Goal: Task Accomplishment & Management: Complete application form

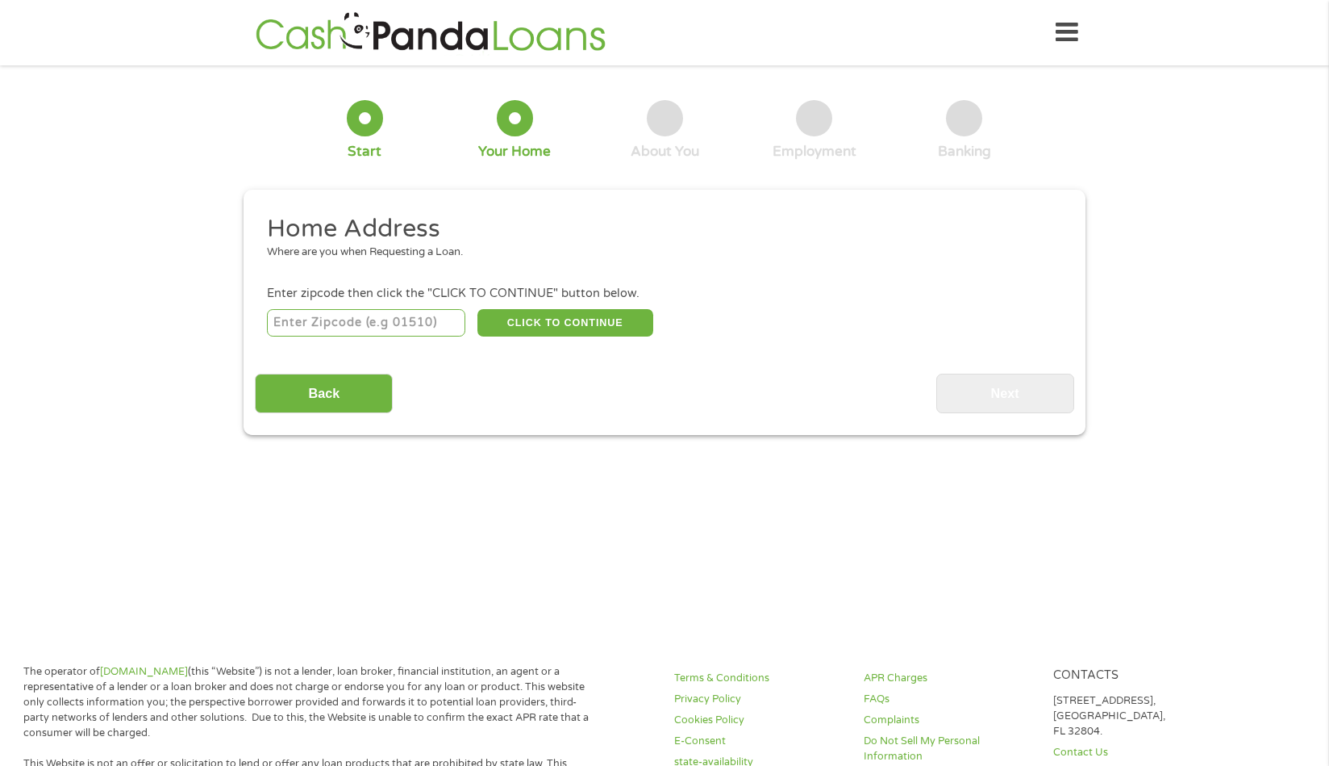
click at [284, 319] on input "number" at bounding box center [366, 322] width 199 height 27
type input "66112"
click at [549, 319] on button "CLICK TO CONTINUE" at bounding box center [566, 322] width 176 height 27
type input "66112"
type input "[US_STATE][GEOGRAPHIC_DATA]"
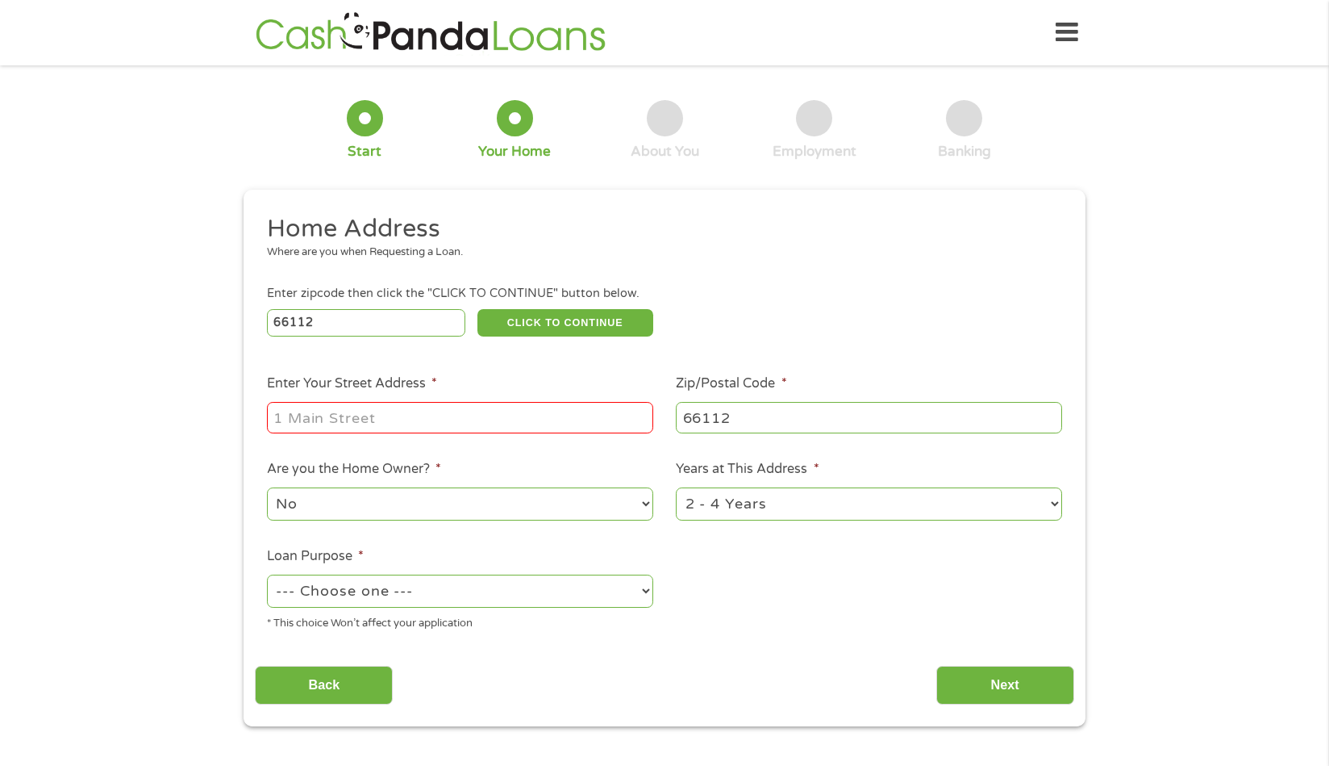
click at [288, 417] on input "Enter Your Street Address *" at bounding box center [460, 417] width 386 height 31
type input "[STREET_ADDRESS]"
click at [645, 591] on select "--- Choose one --- Pay Bills Debt Consolidation Home Improvement Major Purchase…" at bounding box center [460, 590] width 386 height 33
select select "other"
click at [267, 574] on select "--- Choose one --- Pay Bills Debt Consolidation Home Improvement Major Purchase…" at bounding box center [460, 590] width 386 height 33
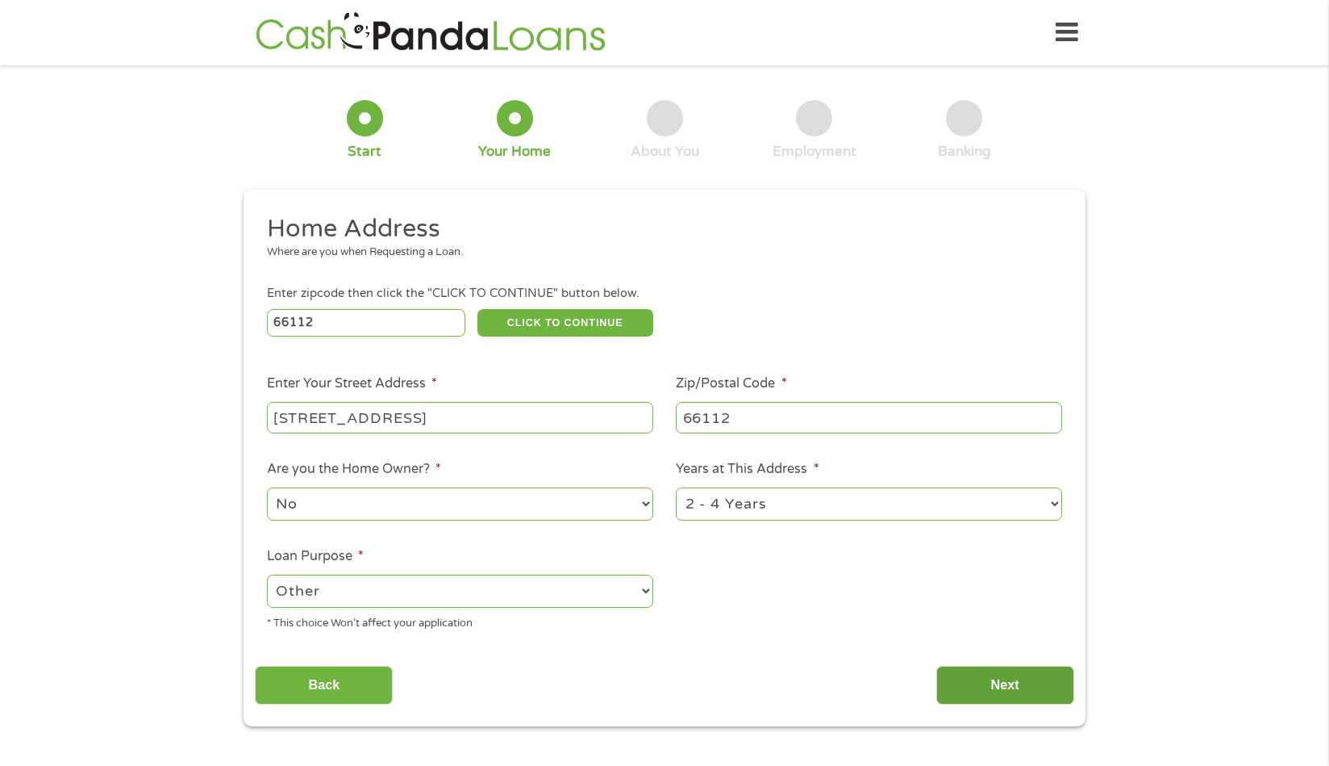
click at [998, 675] on input "Next" at bounding box center [1006, 686] width 138 height 40
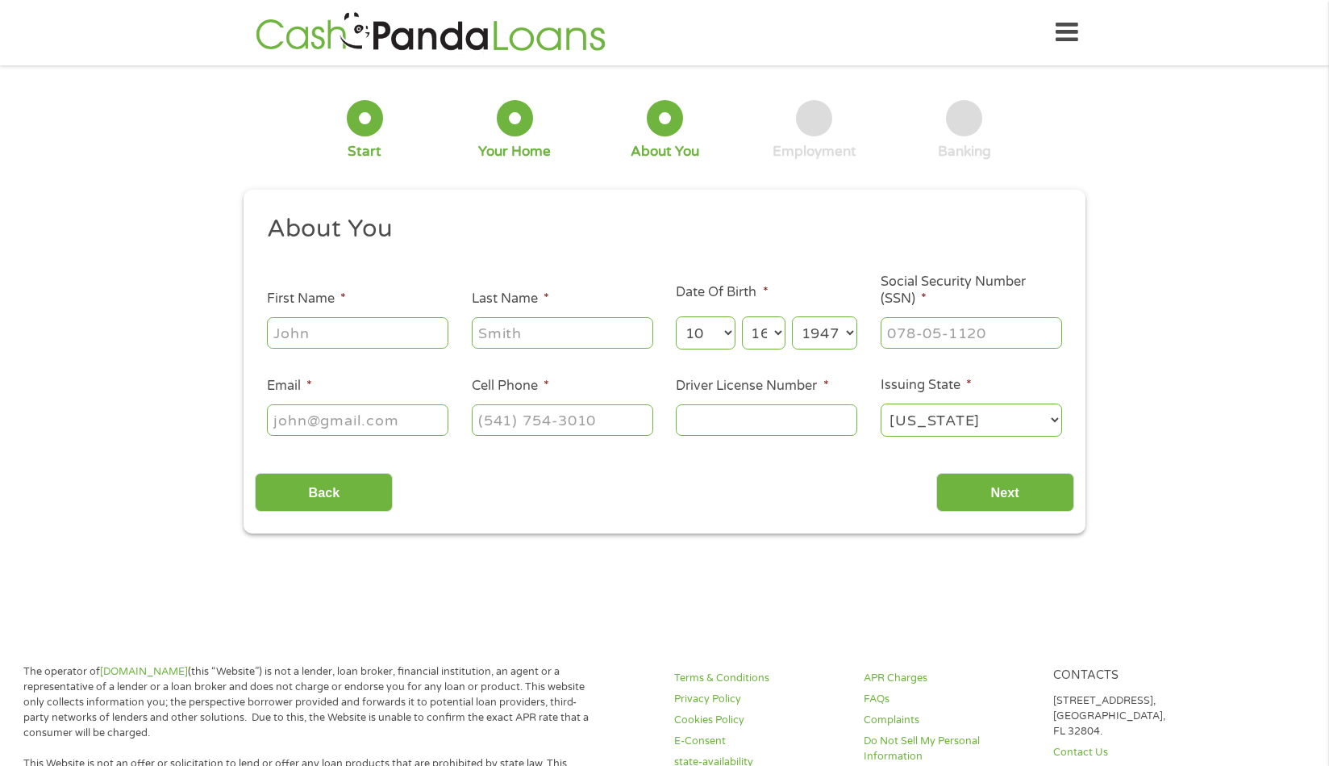
click at [310, 335] on input "First Name *" at bounding box center [358, 332] width 182 height 31
type input "[PERSON_NAME]"
type input "[EMAIL_ADDRESS][DOMAIN_NAME]"
type input "[PHONE_NUMBER]"
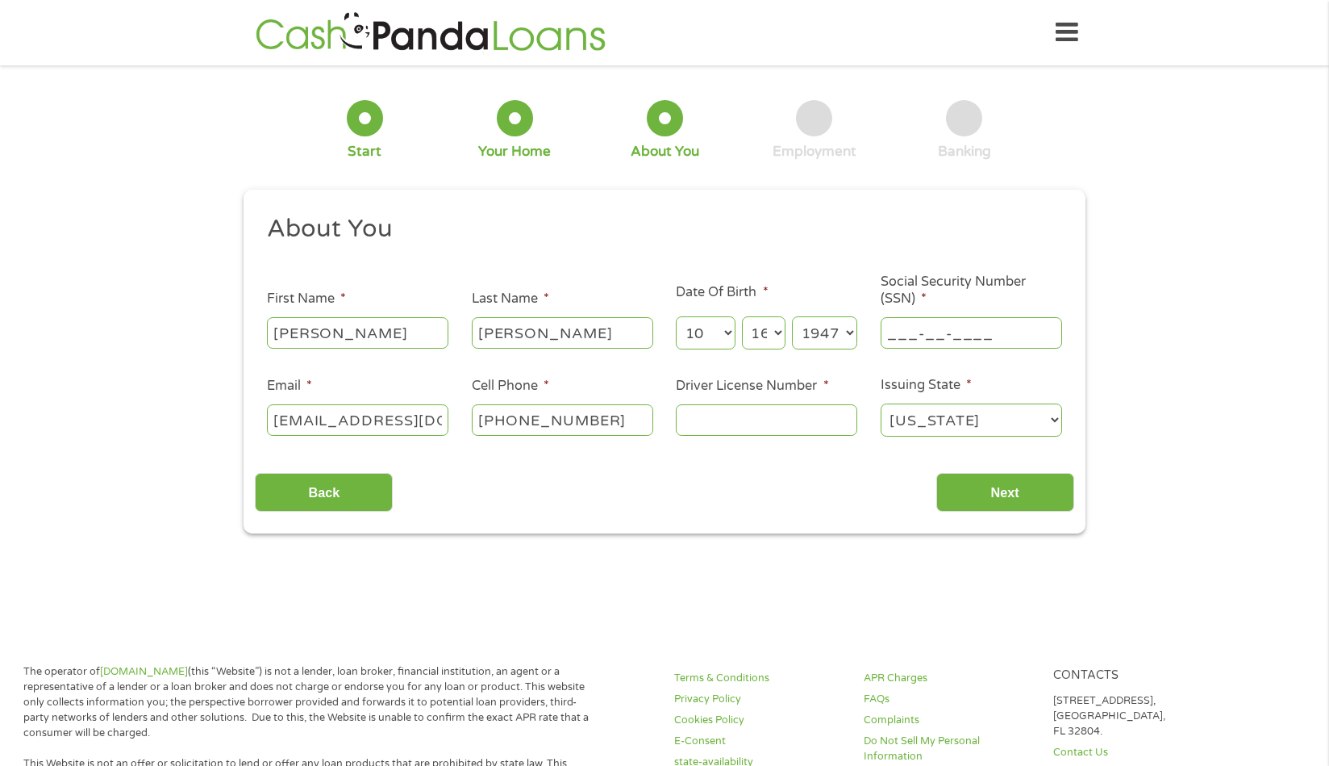
drag, startPoint x: 984, startPoint y: 327, endPoint x: 924, endPoint y: 348, distance: 63.5
click at [924, 348] on input "___-__-____" at bounding box center [972, 332] width 182 height 31
type input "515-48-7246"
click at [701, 417] on input "Driver License Number *" at bounding box center [767, 419] width 182 height 31
type input "KO2-26-9998"
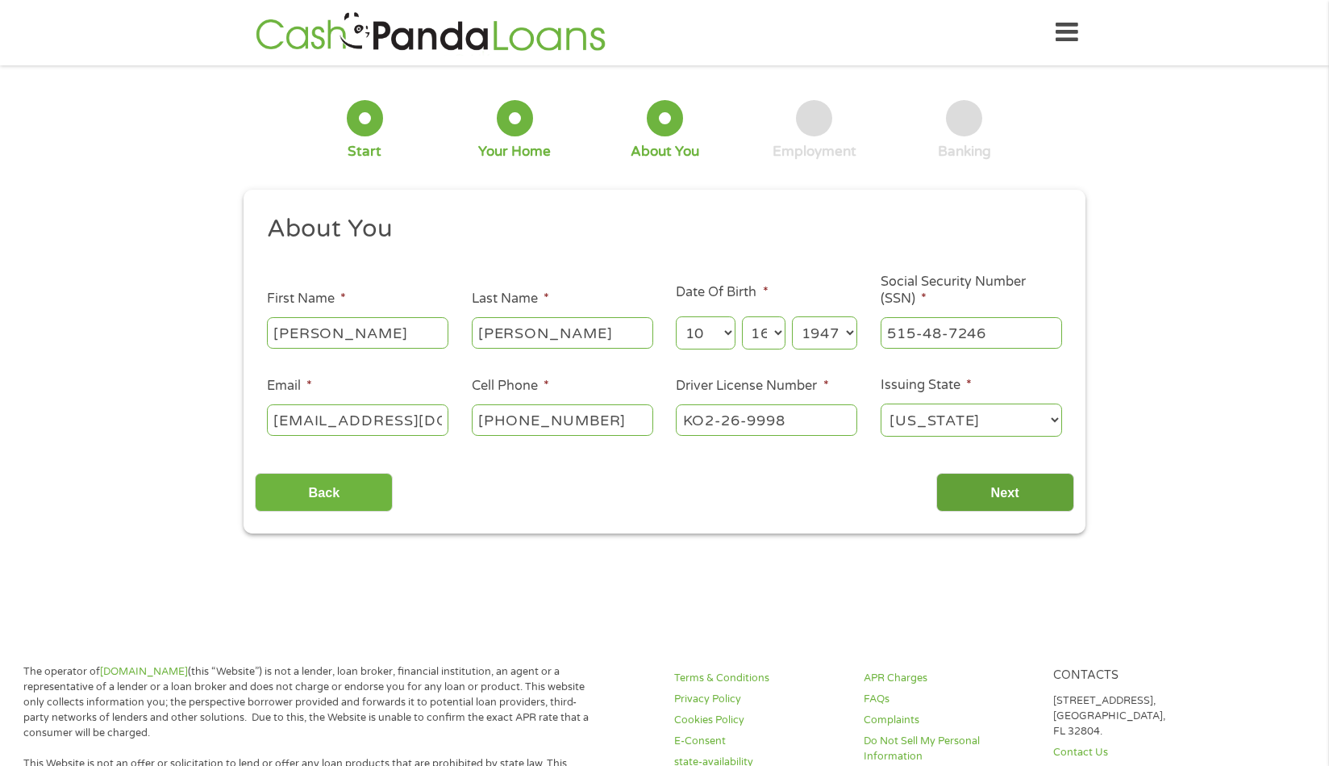
click at [997, 486] on input "Next" at bounding box center [1006, 493] width 138 height 40
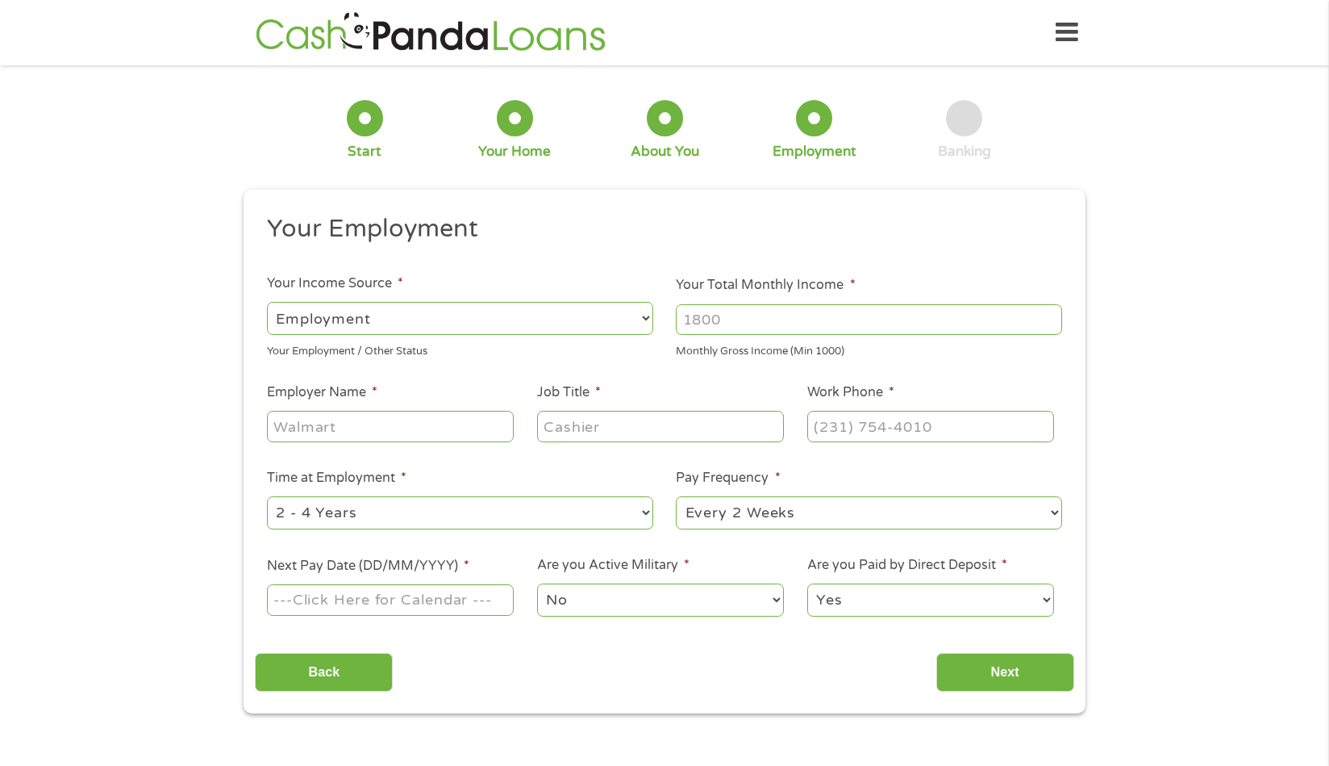
click at [304, 309] on select "--- Choose one --- Employment [DEMOGRAPHIC_DATA] Benefits" at bounding box center [460, 318] width 386 height 33
click at [734, 318] on input "Your Total Monthly Income *" at bounding box center [869, 319] width 386 height 31
type input "5000"
click at [307, 424] on input "Employer Name *" at bounding box center [390, 426] width 247 height 31
type input "Townhouse"
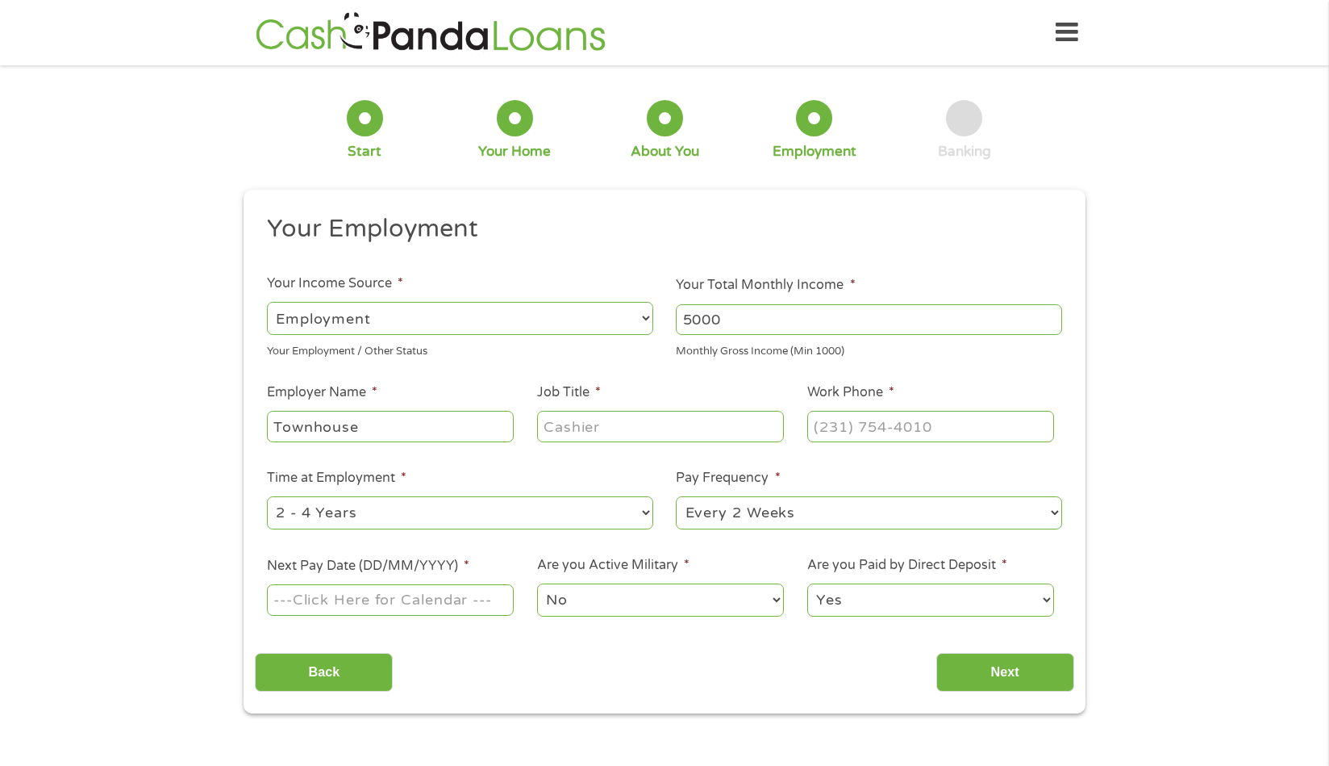
click at [553, 418] on input "Job Title *" at bounding box center [660, 426] width 247 height 31
type input "Manager"
click at [908, 427] on input "(___) ___-____" at bounding box center [931, 426] width 247 height 31
type input "[PHONE_NUMBER]"
click at [360, 510] on select "--- Choose one --- 1 Year or less 1 - 2 Years 2 - 4 Years Over 4 Years" at bounding box center [460, 512] width 386 height 33
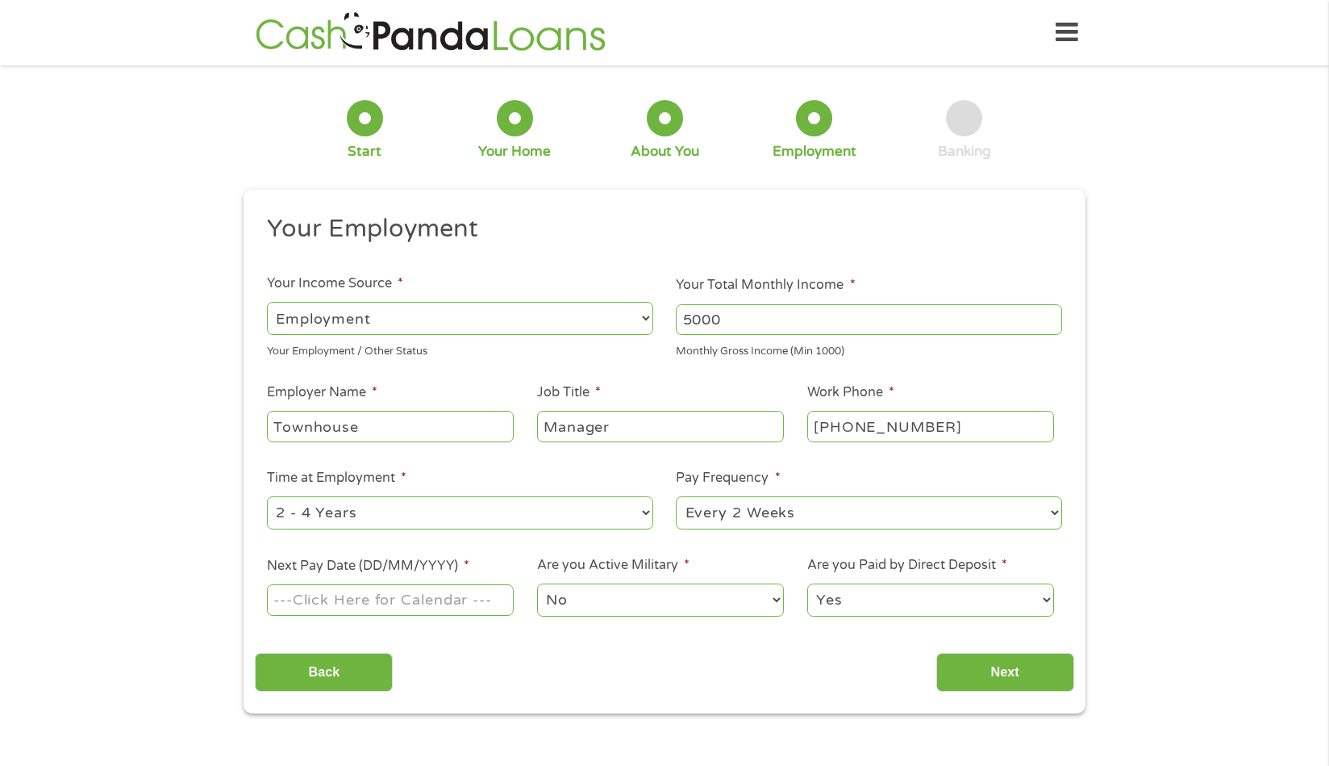
select select "60months"
click at [267, 496] on select "--- Choose one --- 1 Year or less 1 - 2 Years 2 - 4 Years Over 4 Years" at bounding box center [460, 512] width 386 height 33
click at [310, 594] on input "Next Pay Date (DD/MM/YYYY) *" at bounding box center [390, 599] width 247 height 31
click at [342, 599] on input "Next Pay Date (DD/MM/YYYY) *" at bounding box center [390, 599] width 247 height 31
click at [473, 602] on input "Next Pay Date (DD/MM/YYYY) *" at bounding box center [390, 599] width 247 height 31
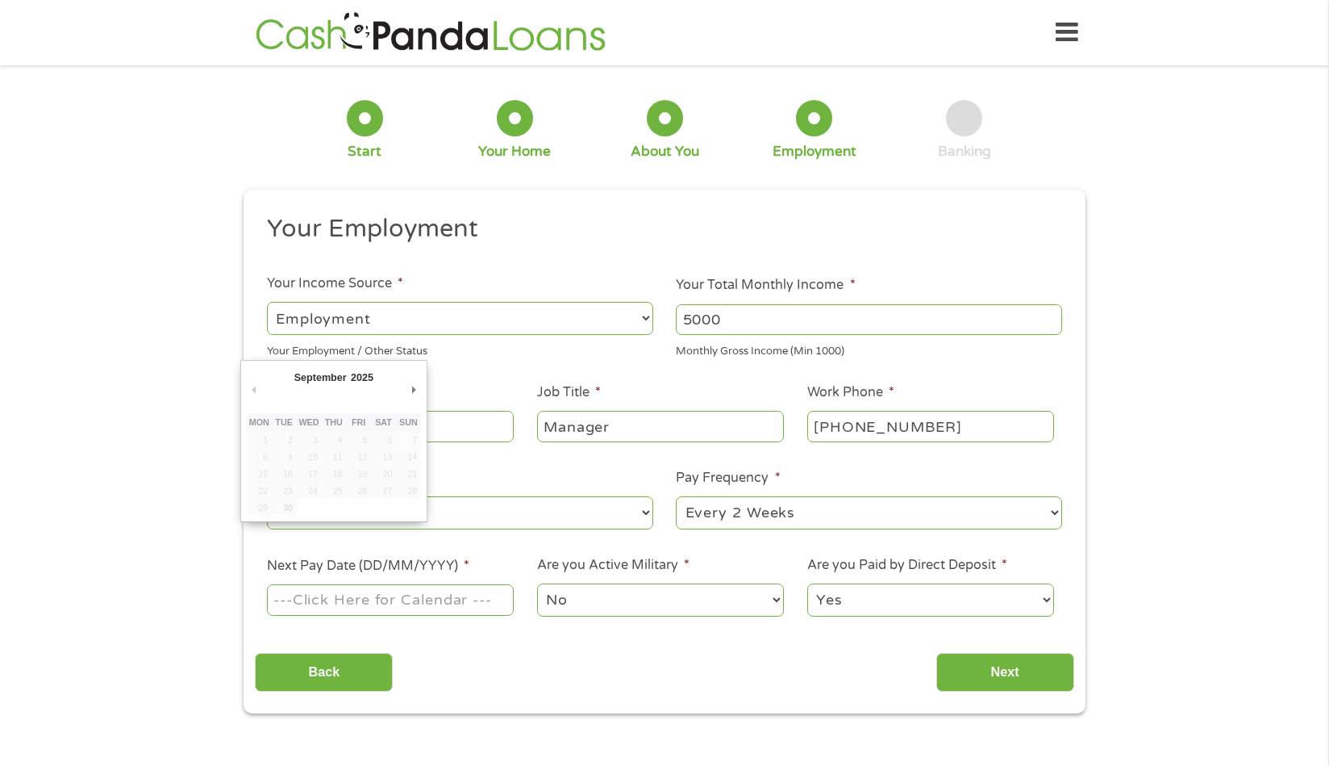
click at [329, 603] on input "Next Pay Date (DD/MM/YYYY) *" at bounding box center [390, 599] width 247 height 31
click at [294, 599] on input "Next Pay Date (DD/MM/YYYY) *" at bounding box center [390, 599] width 247 height 31
click at [506, 601] on input "Next Pay Date (DD/MM/YYYY) *" at bounding box center [390, 599] width 247 height 31
type input "[DATE]"
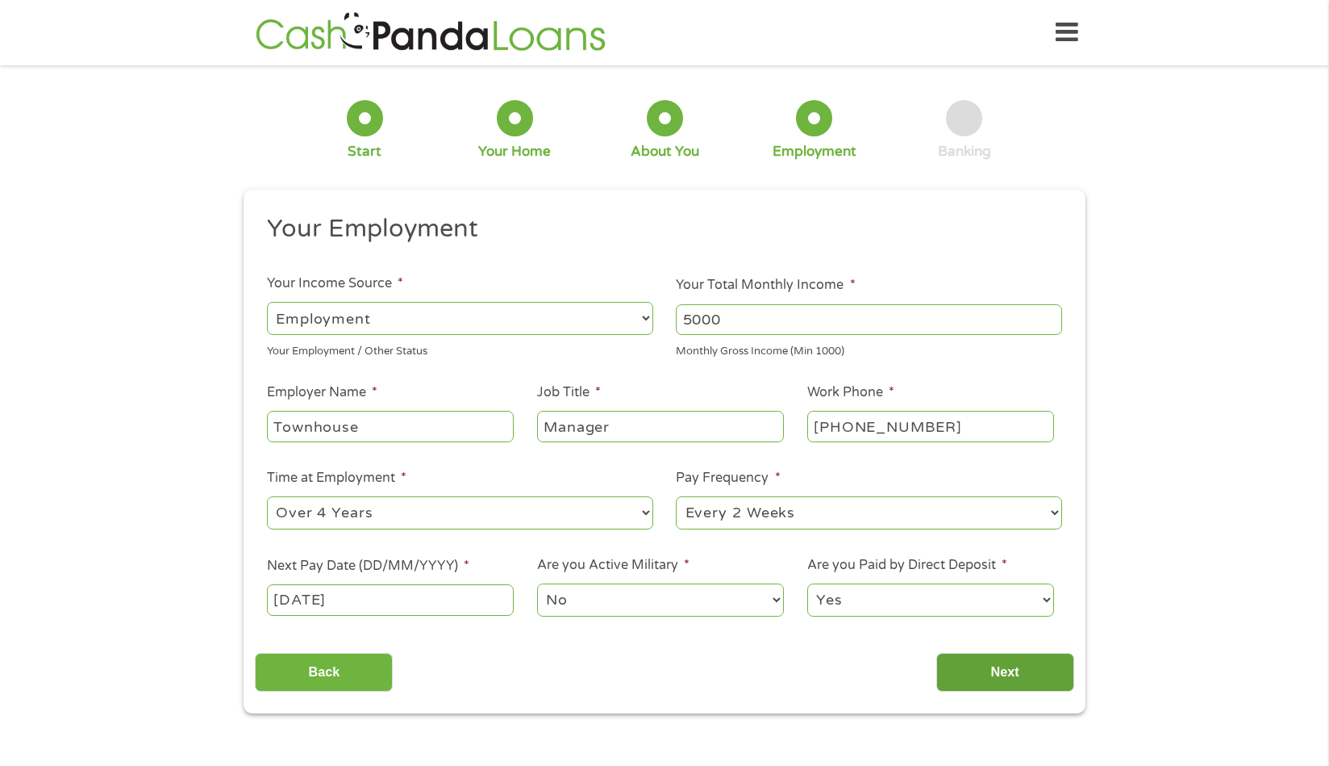
click at [978, 670] on input "Next" at bounding box center [1006, 673] width 138 height 40
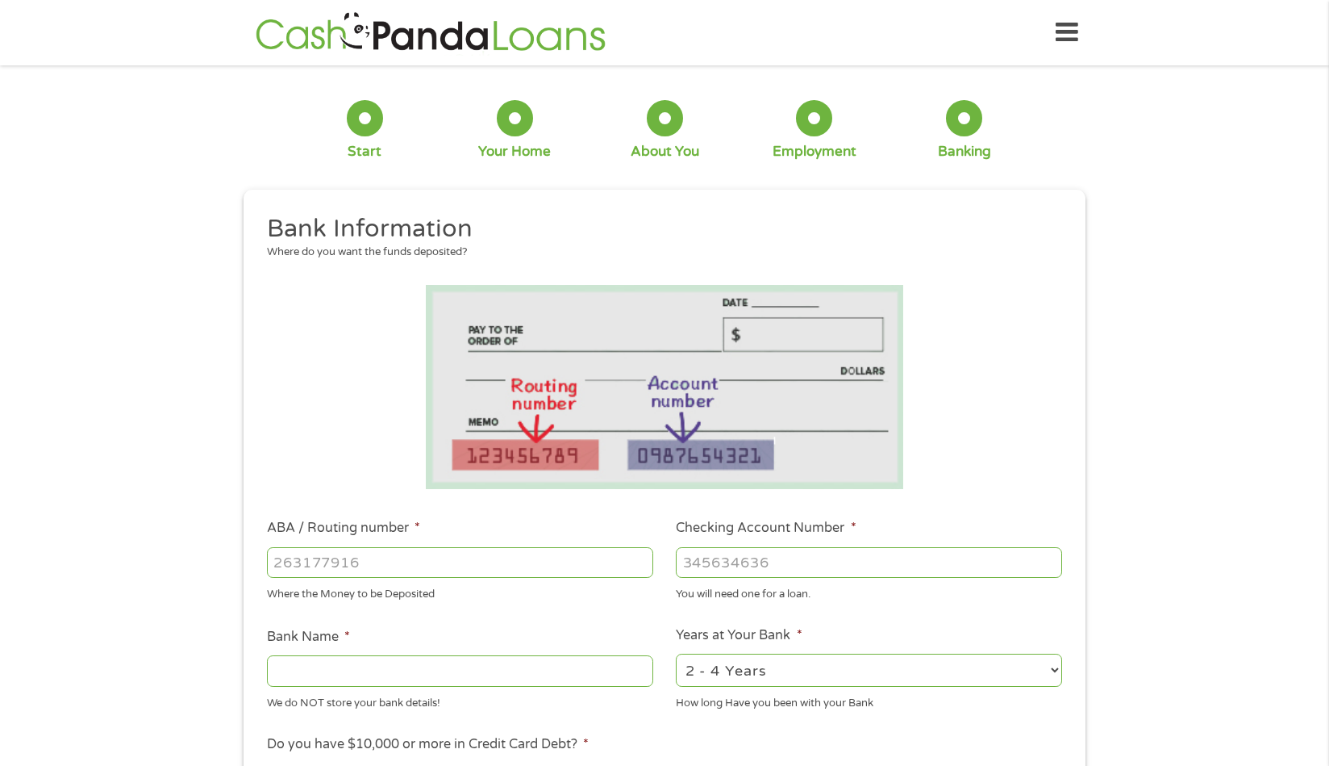
click at [369, 564] on input "ABA / Routing number *" at bounding box center [460, 562] width 386 height 31
type input "301079183"
type input "MAINSTREET FEDERAL CREDIT UNION"
type input "301079183"
click at [703, 561] on input "Checking Account Number *" at bounding box center [869, 562] width 386 height 31
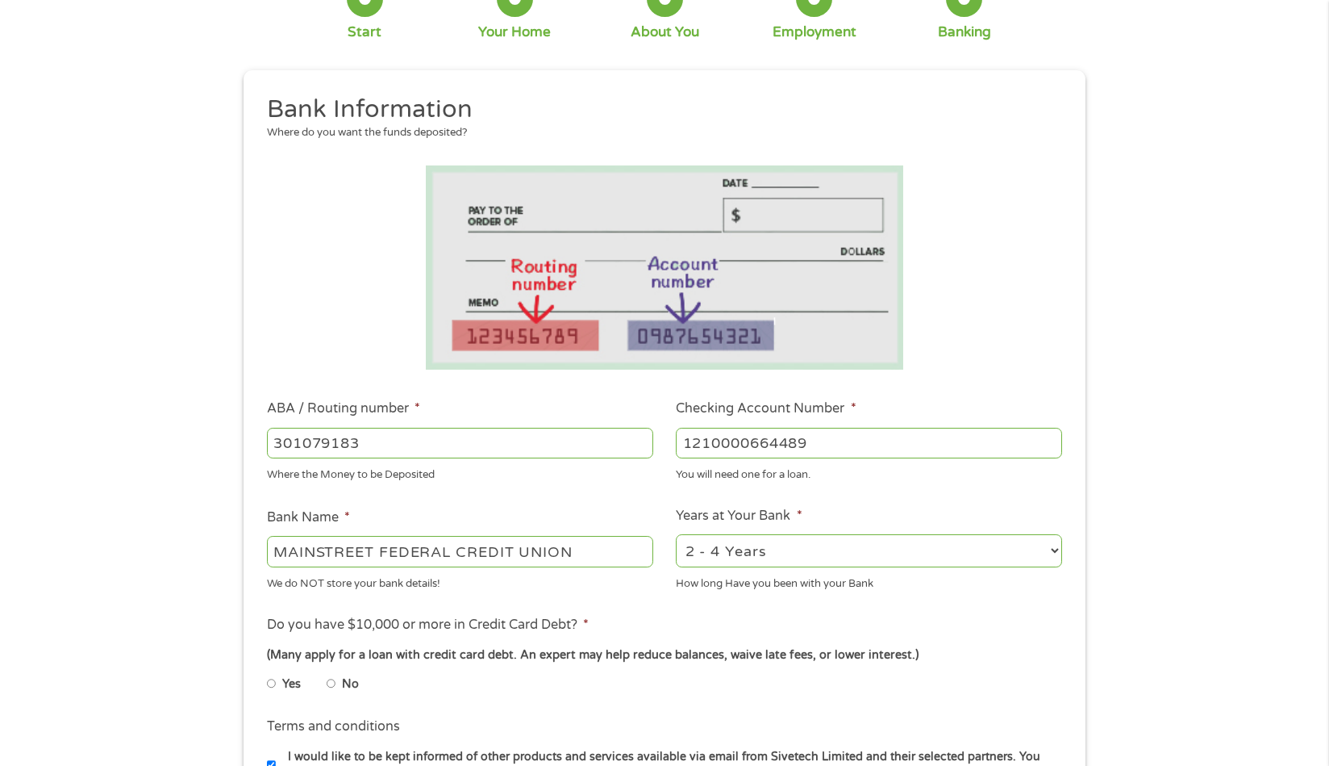
scroll to position [161, 0]
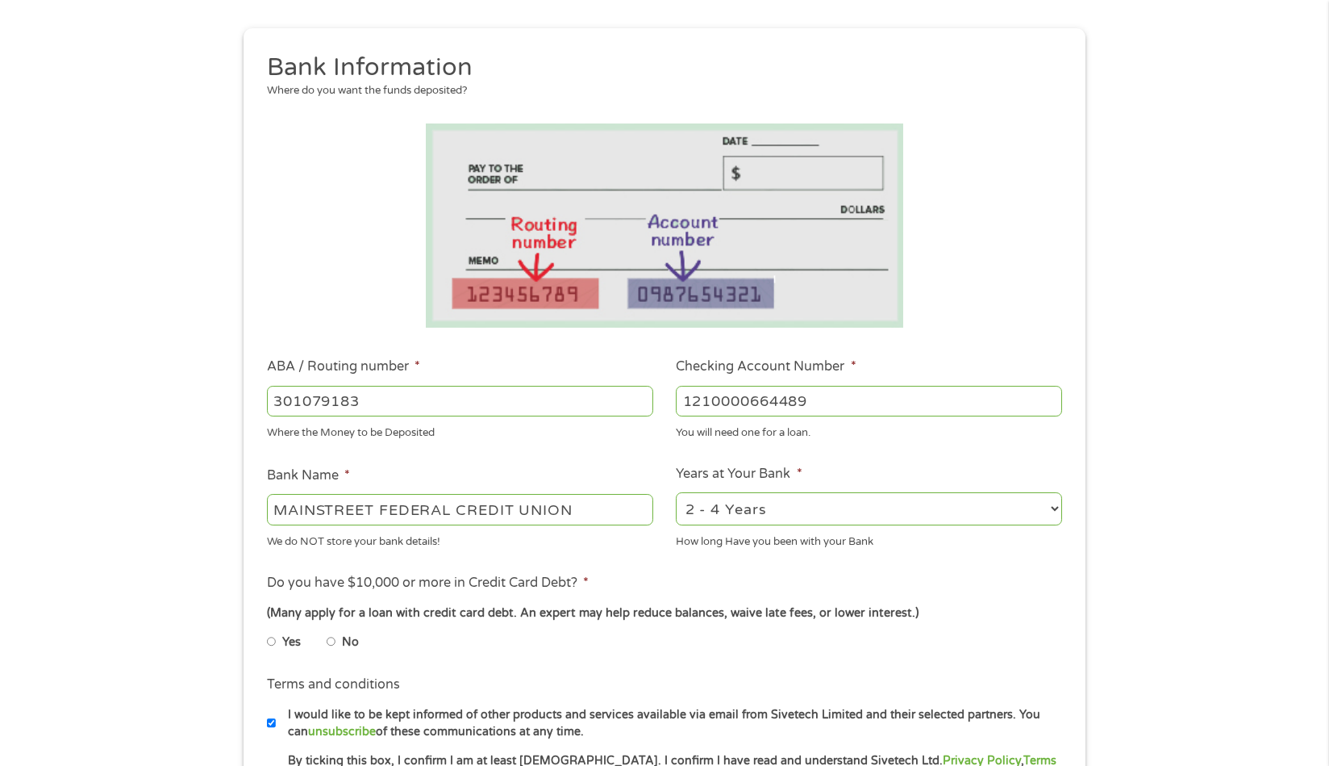
type input "1210000664489"
click at [274, 641] on input "Yes" at bounding box center [272, 641] width 10 height 26
radio input "true"
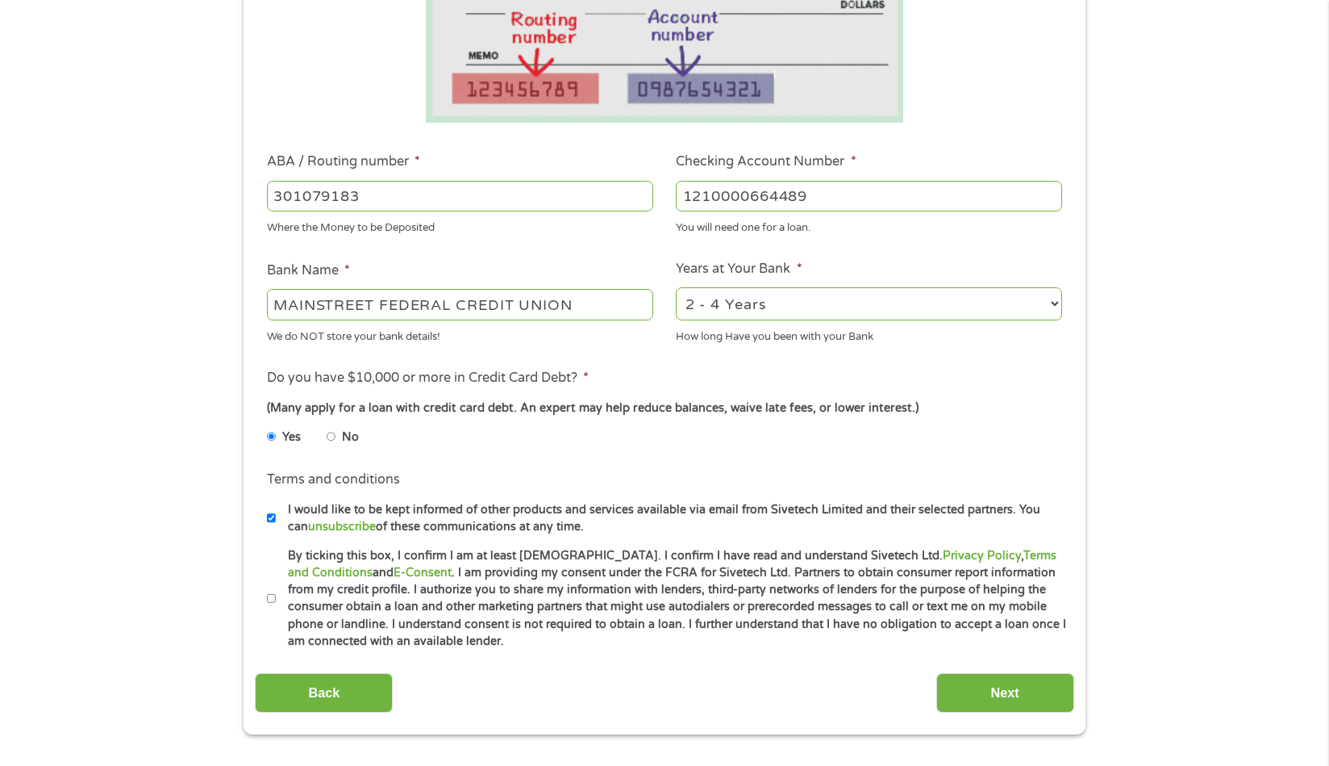
scroll to position [403, 0]
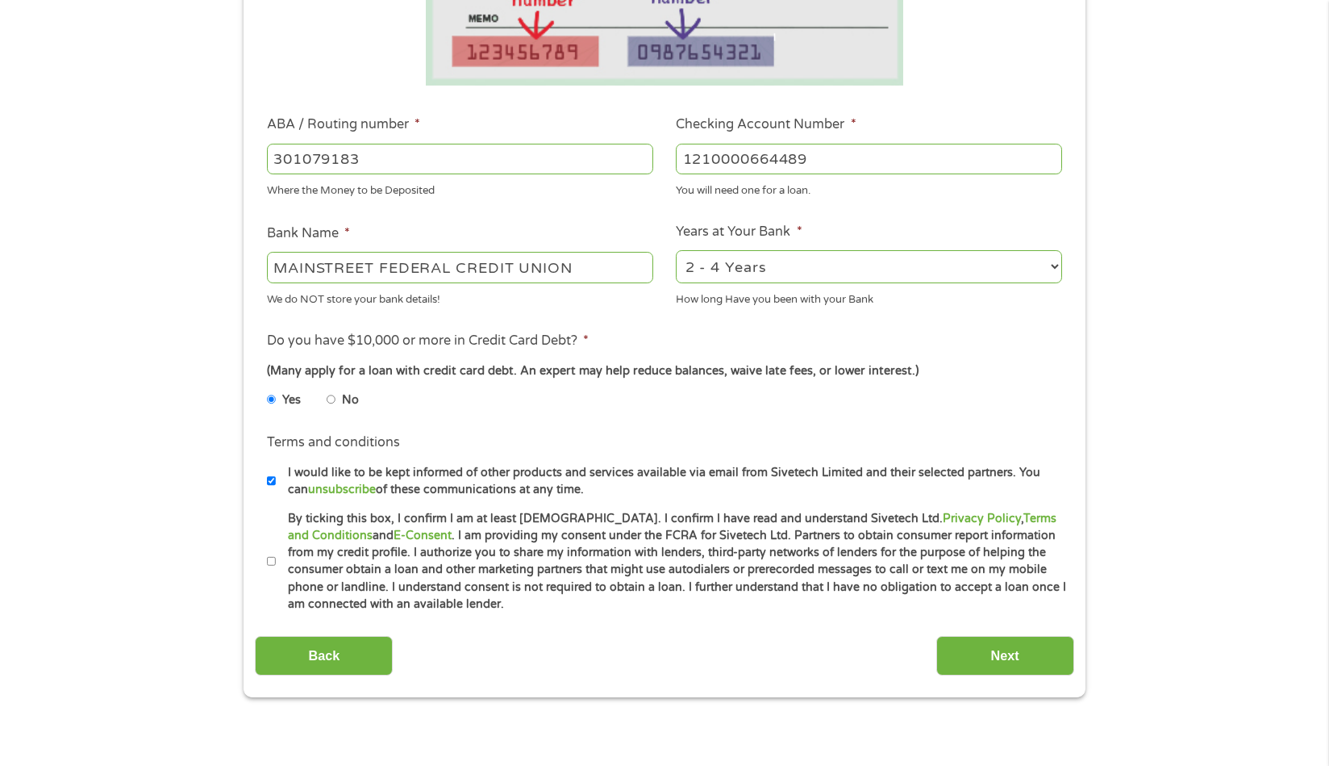
click at [270, 557] on input "By ticking this box, I confirm I am at least [DEMOGRAPHIC_DATA]. I confirm I ha…" at bounding box center [272, 562] width 10 height 26
checkbox input "true"
click at [996, 650] on input "Next" at bounding box center [1006, 656] width 138 height 40
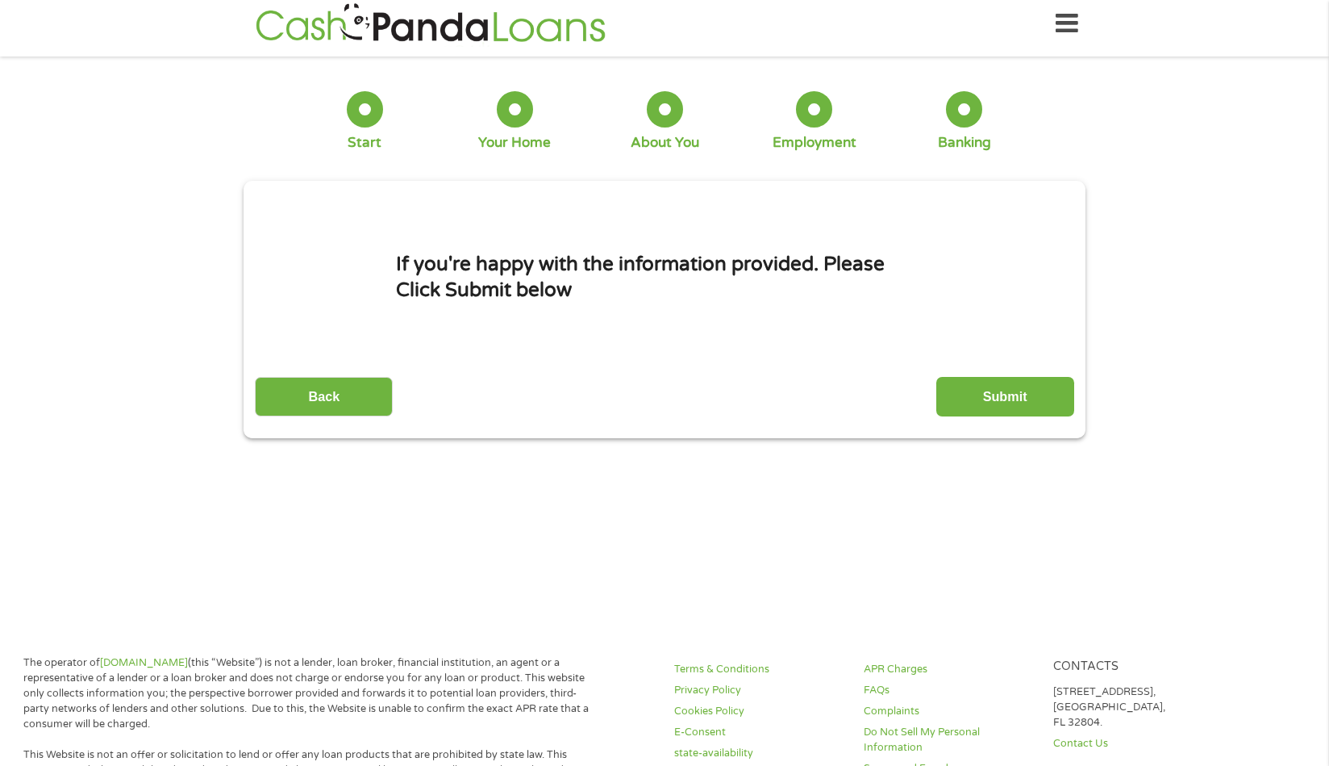
scroll to position [0, 0]
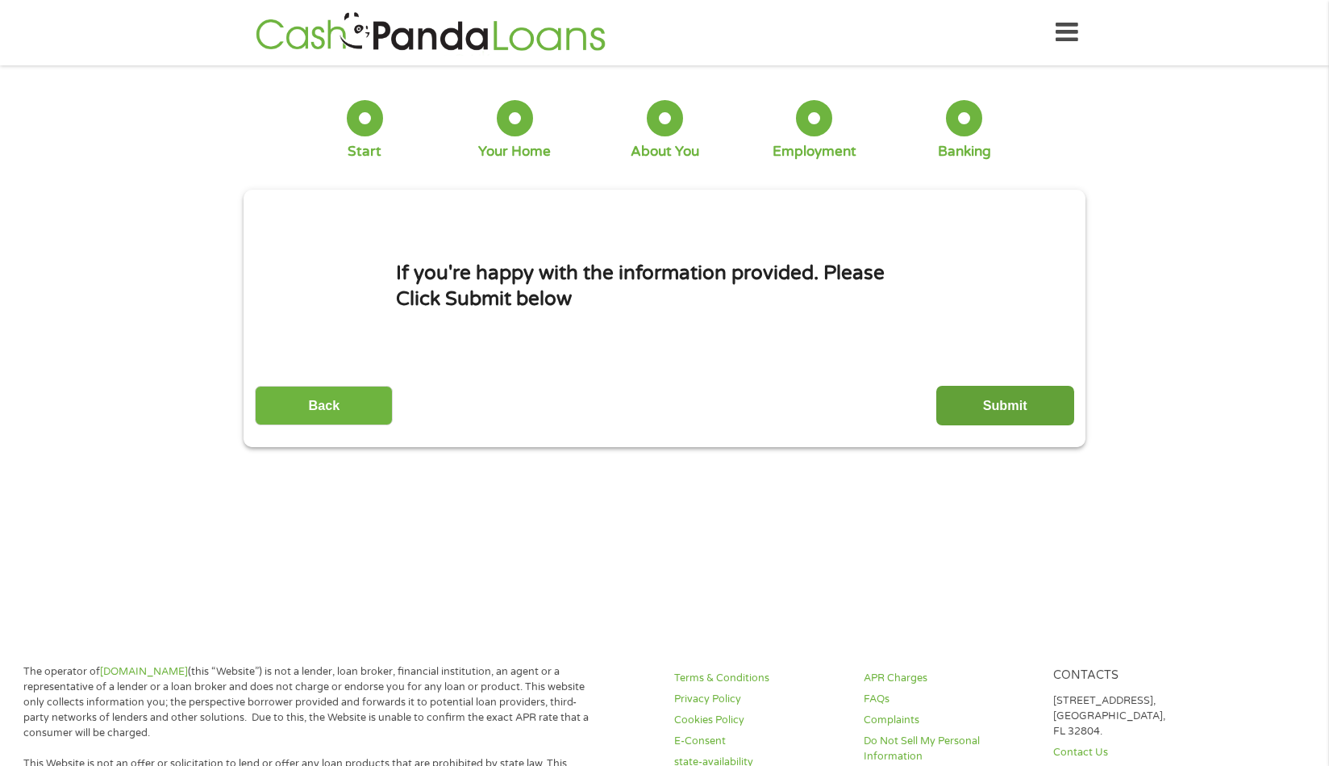
click at [1011, 396] on input "Submit" at bounding box center [1006, 406] width 138 height 40
